Goal: Information Seeking & Learning: Learn about a topic

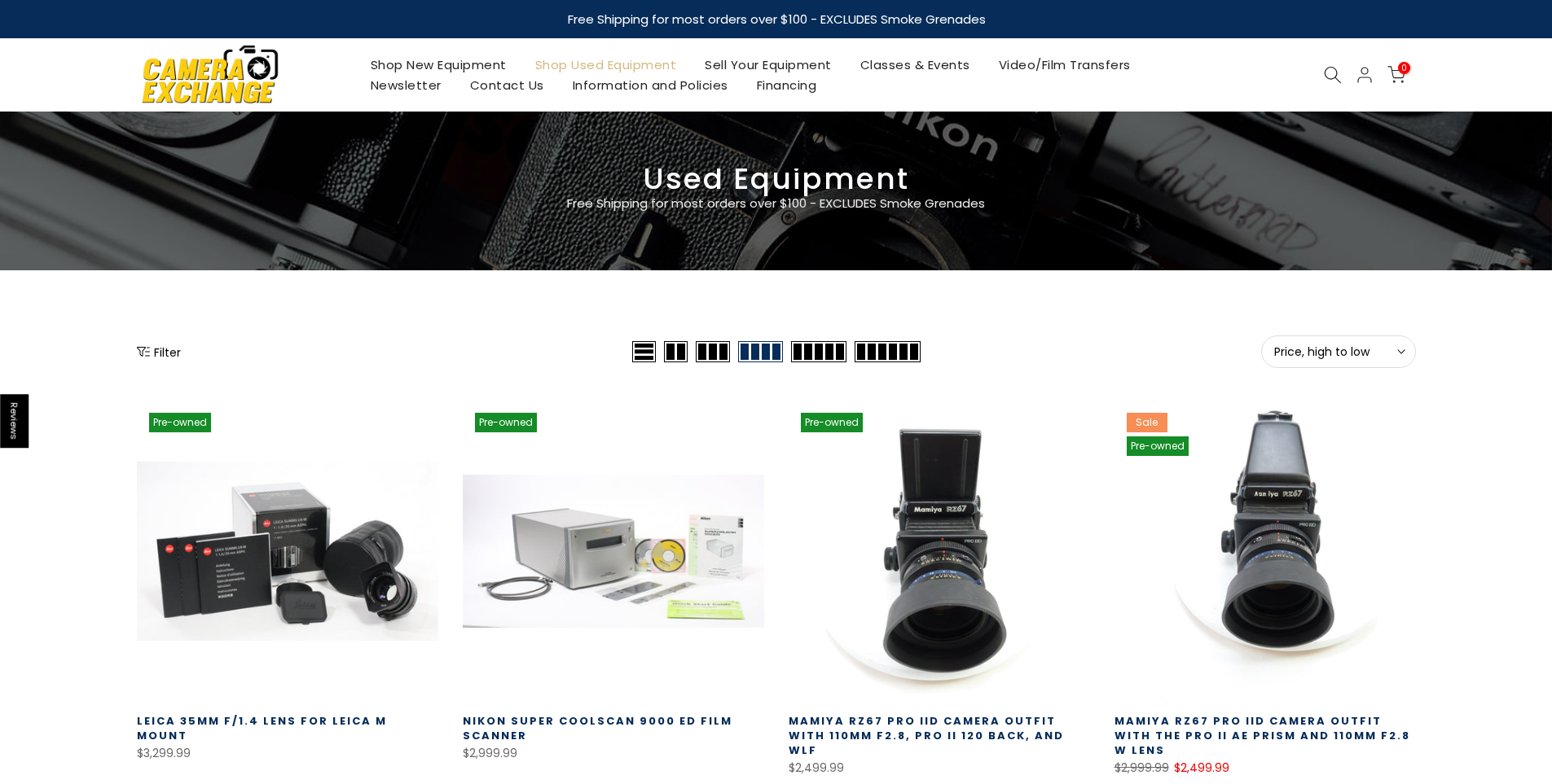
select select "********"
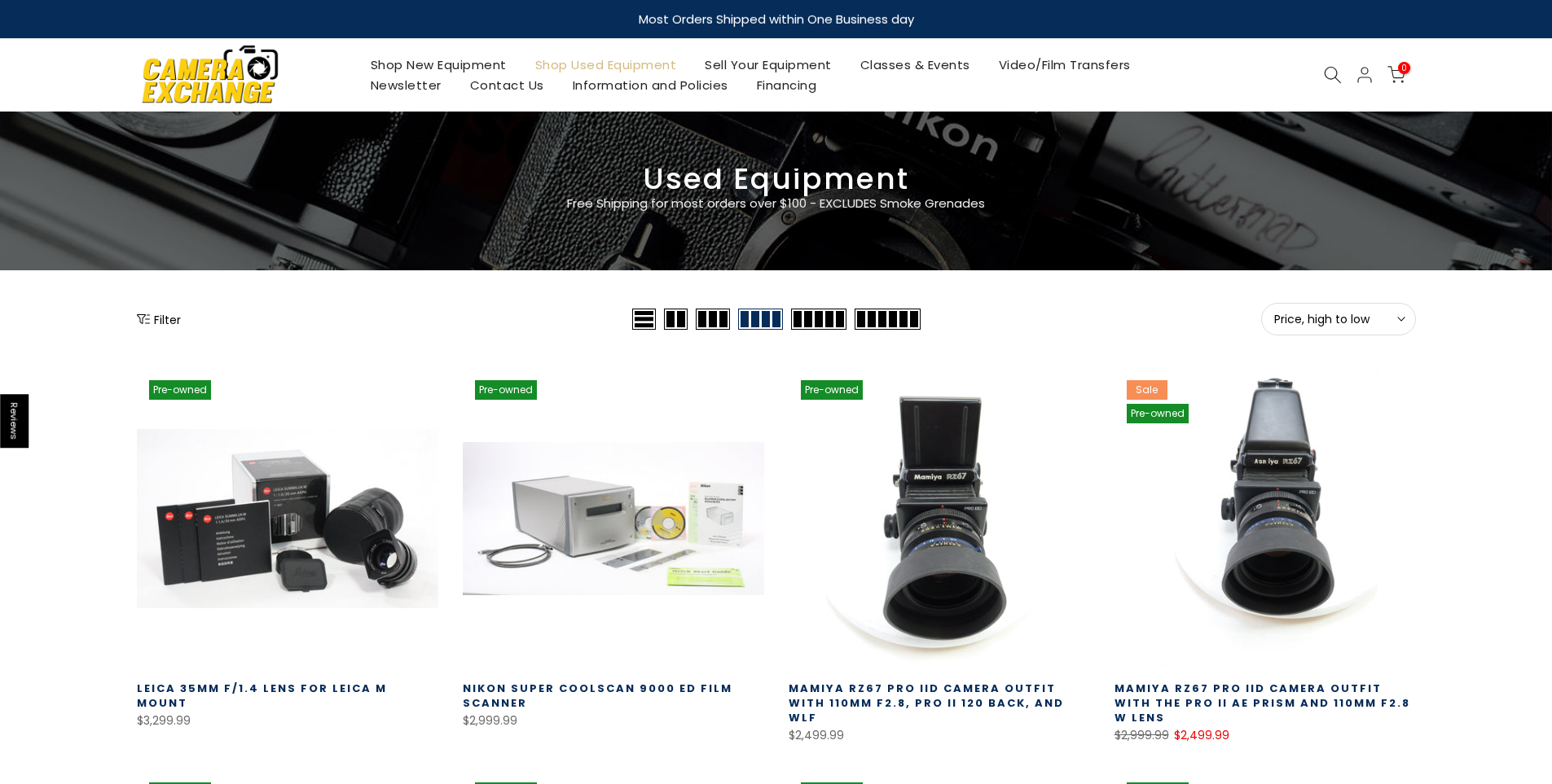
click at [1356, 313] on span "Price, high to low" at bounding box center [1339, 319] width 129 height 14
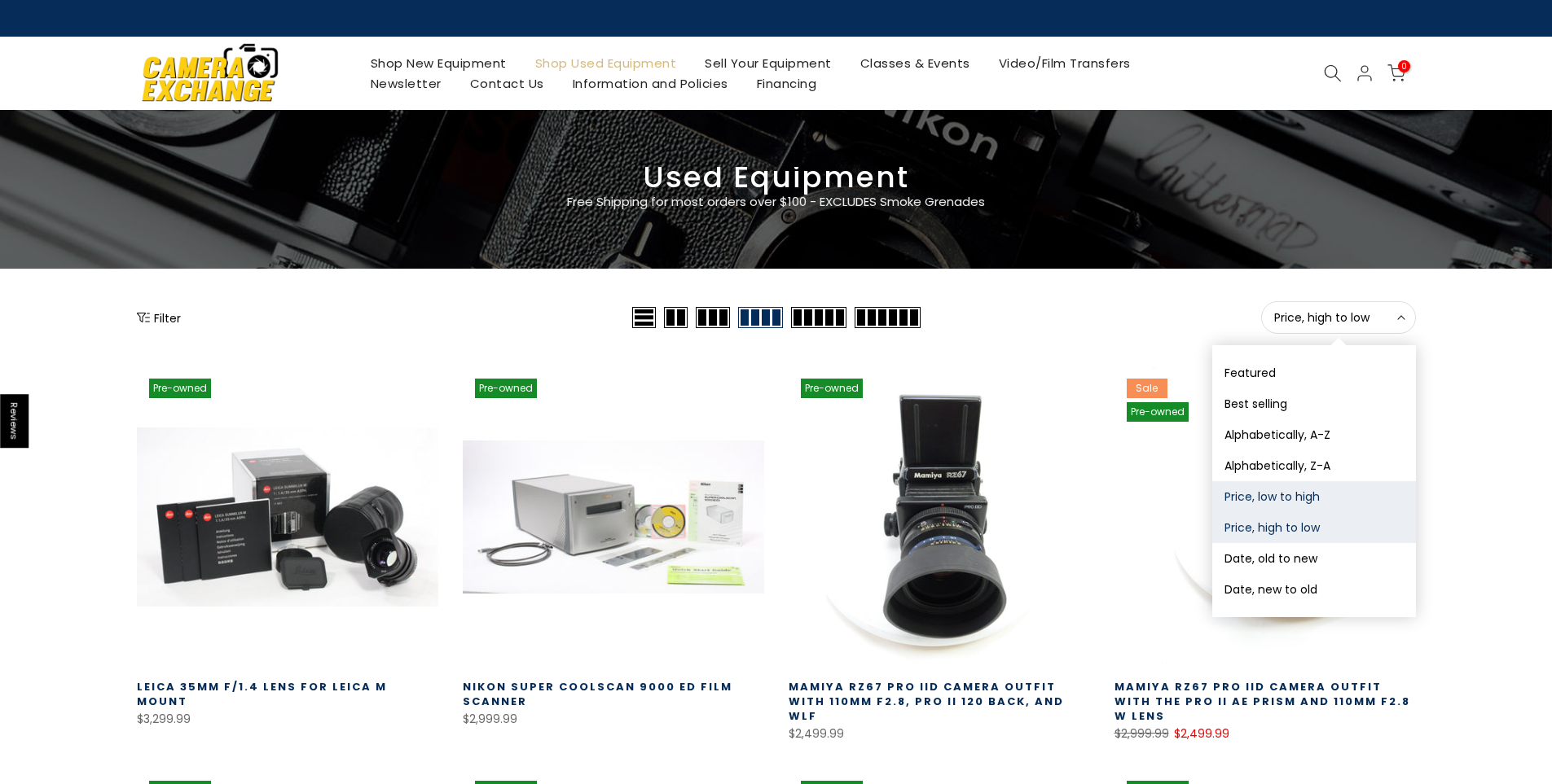
click at [1274, 494] on button "Price, low to high" at bounding box center [1313, 497] width 203 height 31
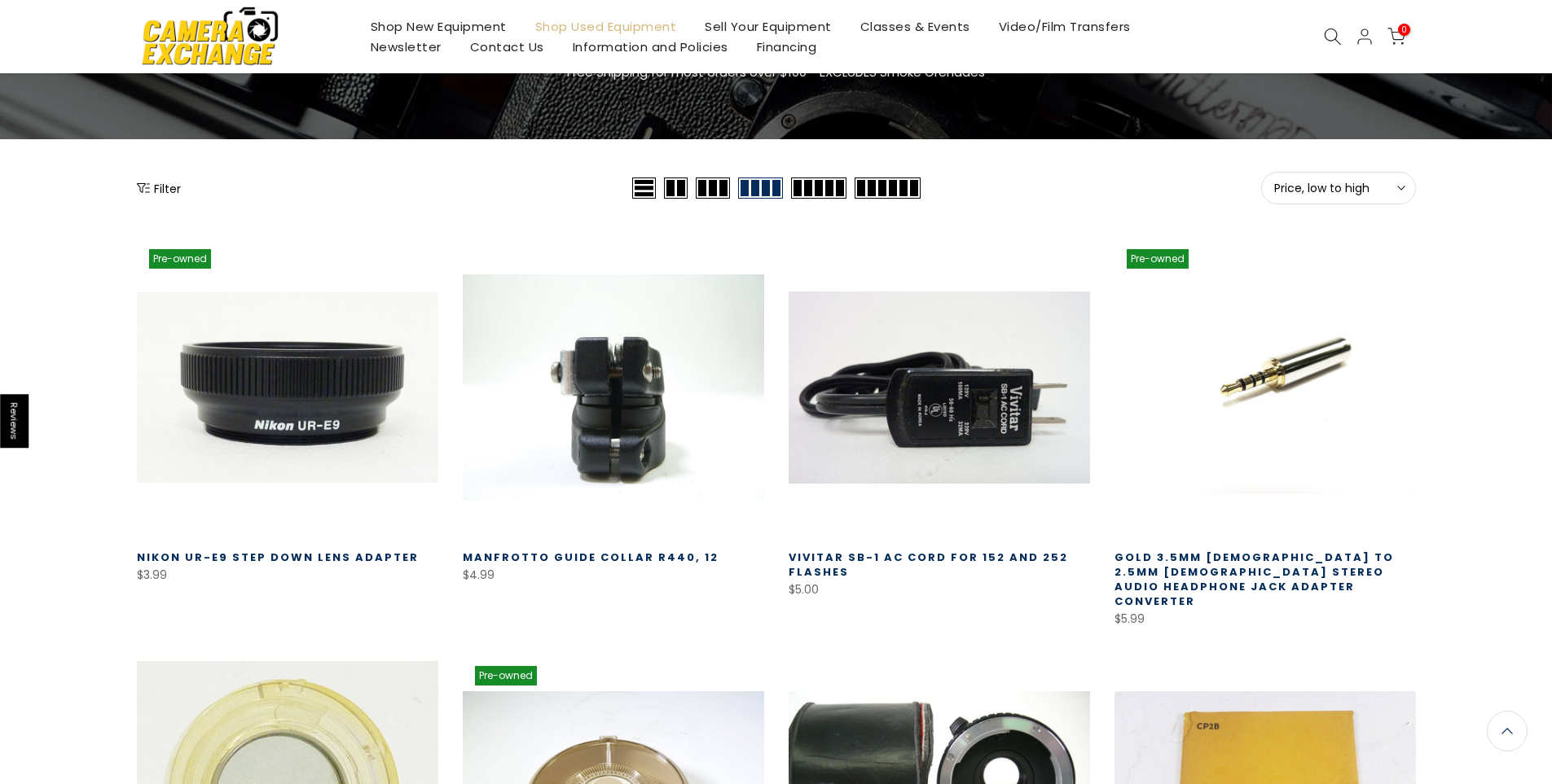
scroll to position [124, 0]
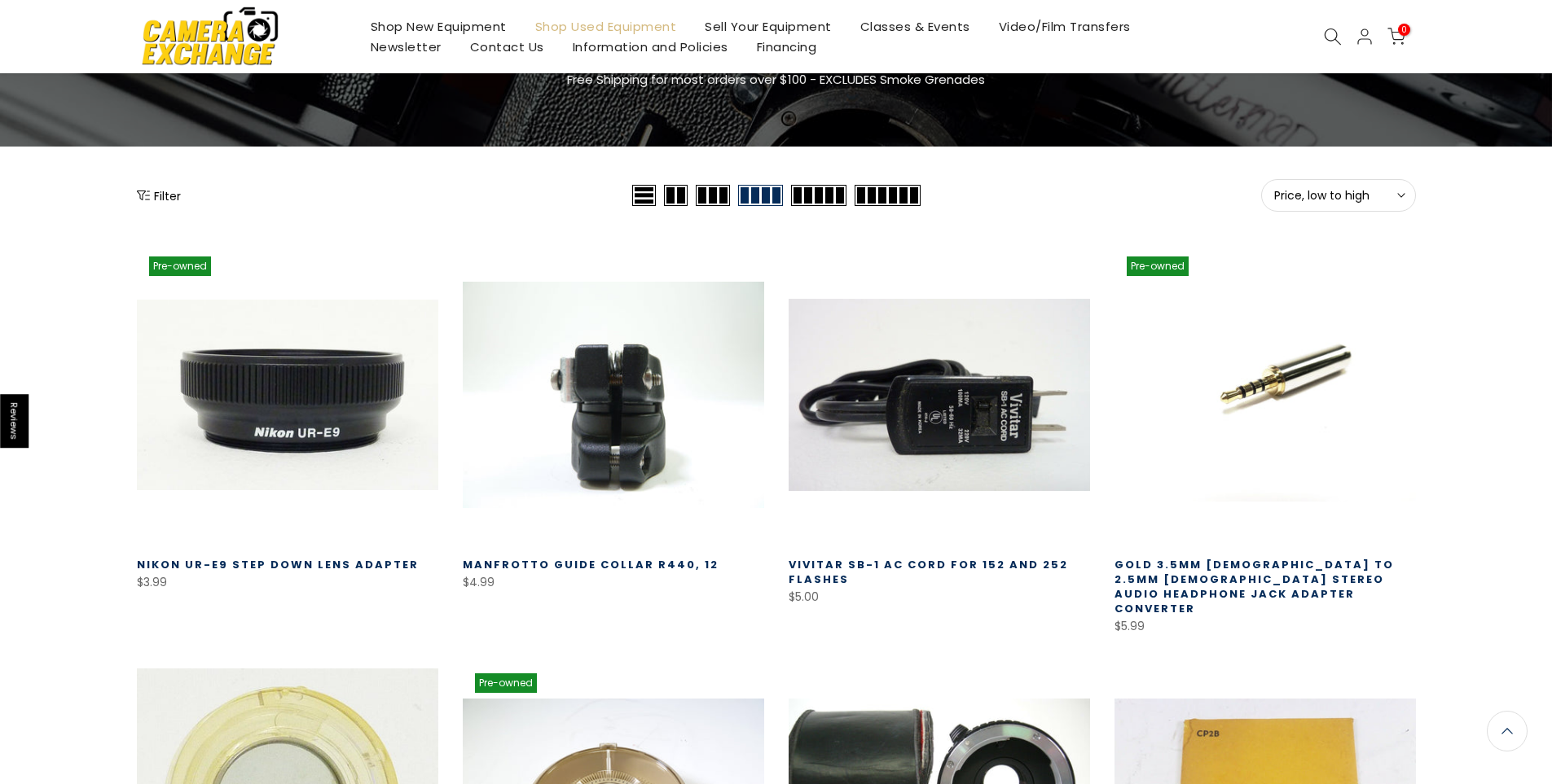
click at [1310, 185] on button "Price, low to high Sort" at bounding box center [1339, 195] width 155 height 33
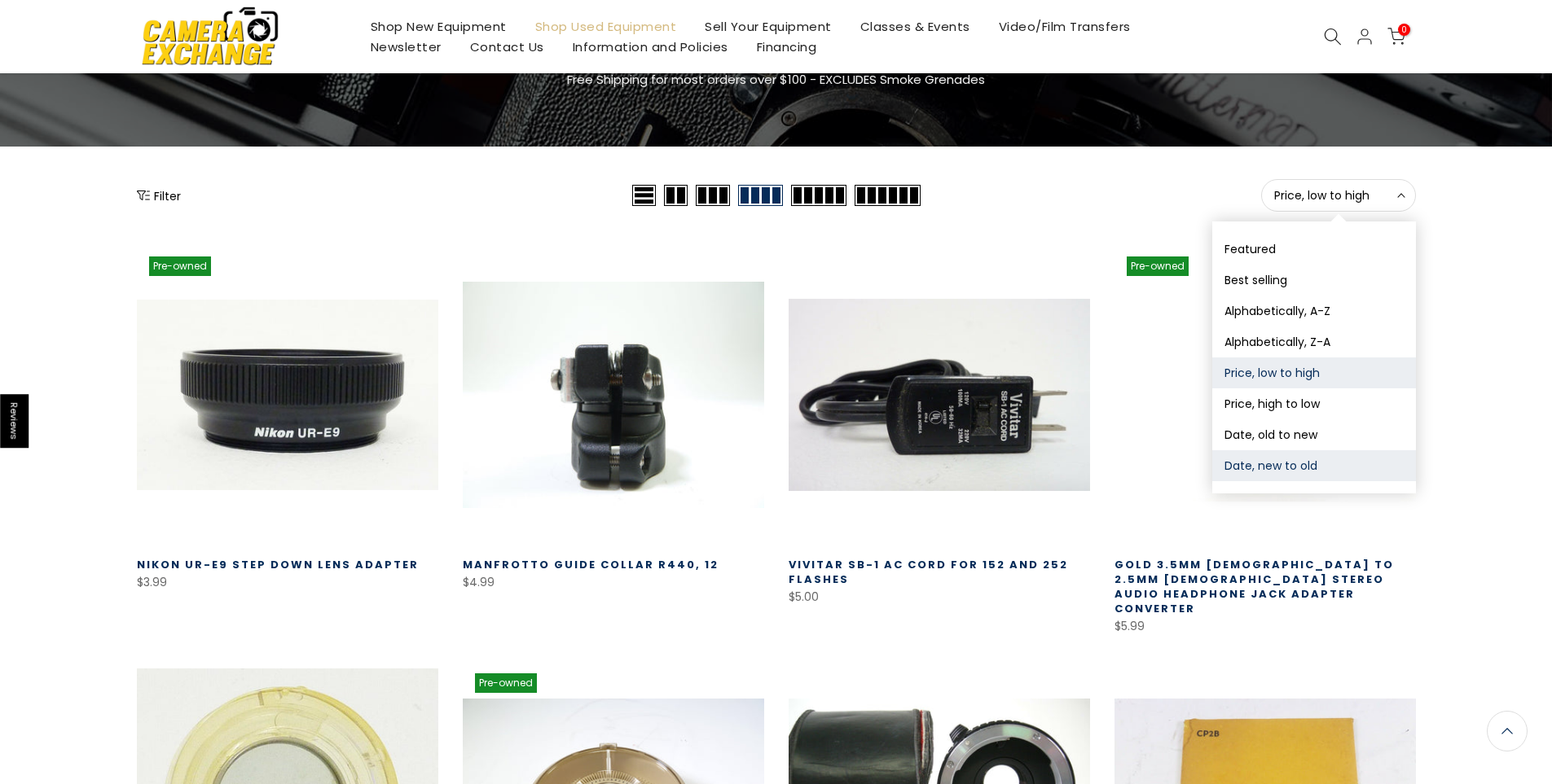
click at [1281, 467] on button "Date, new to old" at bounding box center [1313, 465] width 203 height 31
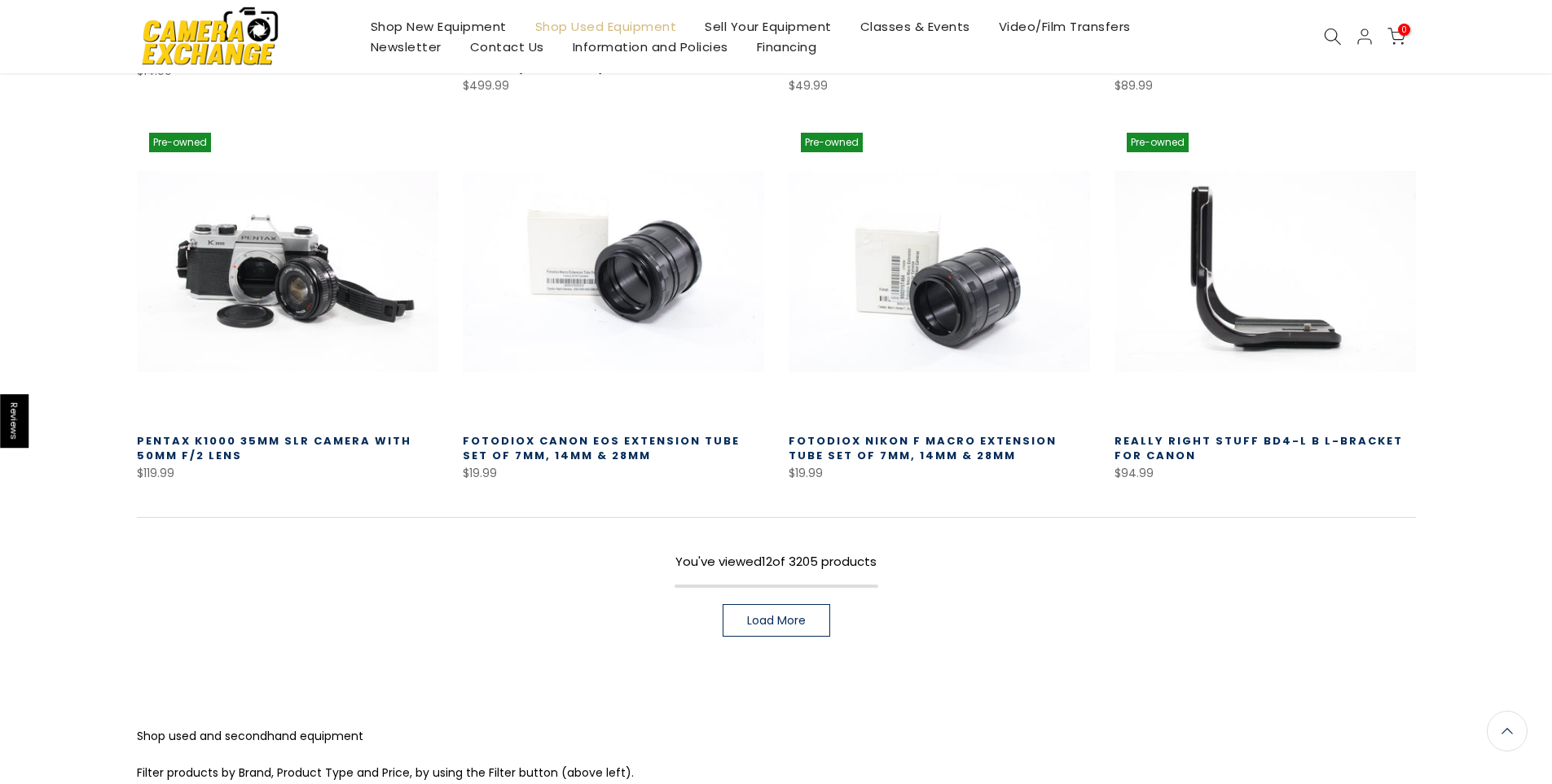
scroll to position [1019, 0]
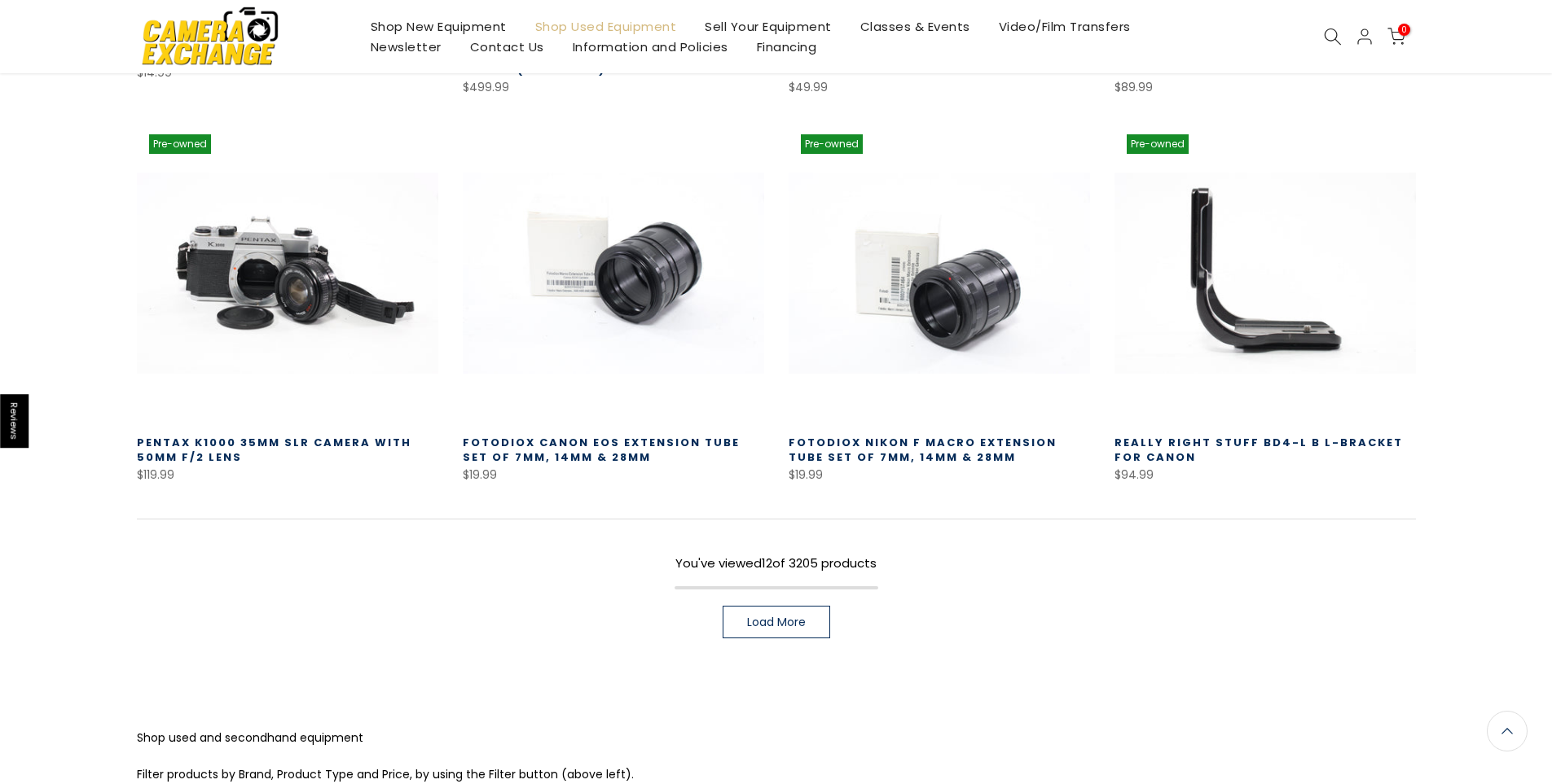
click at [768, 620] on span "Load More" at bounding box center [777, 622] width 59 height 12
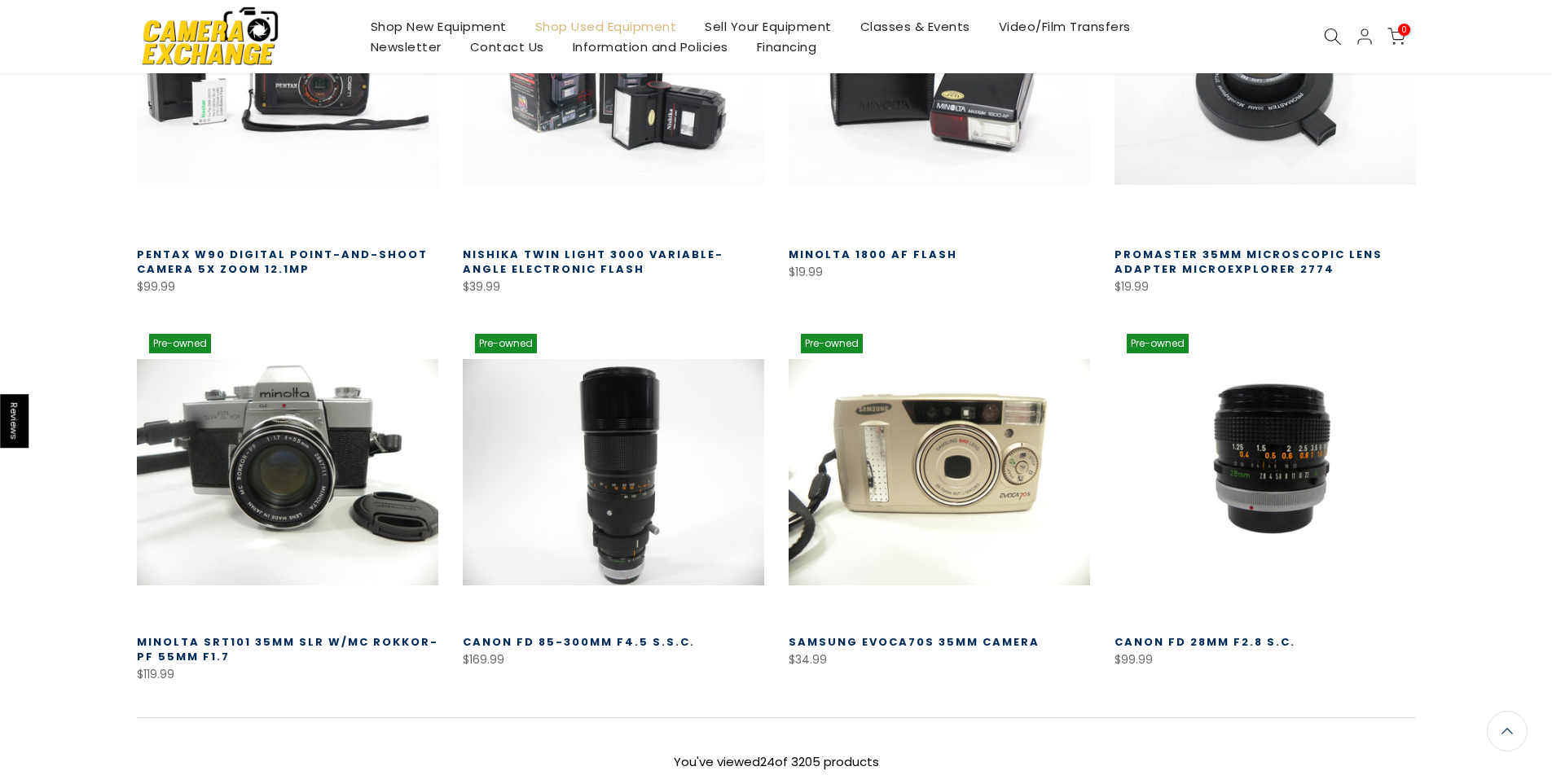
scroll to position [1996, 0]
